Goal: Obtain resource: Download file/media

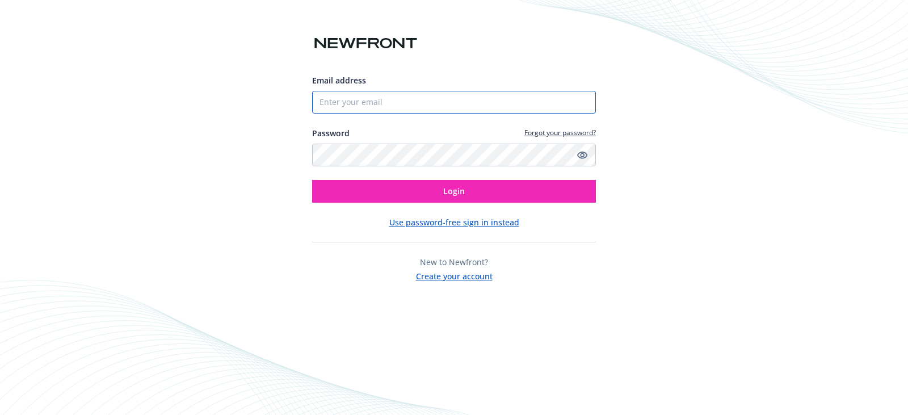
drag, startPoint x: 359, startPoint y: 104, endPoint x: 364, endPoint y: 113, distance: 10.2
click at [359, 104] on input "Email address" at bounding box center [454, 102] width 284 height 23
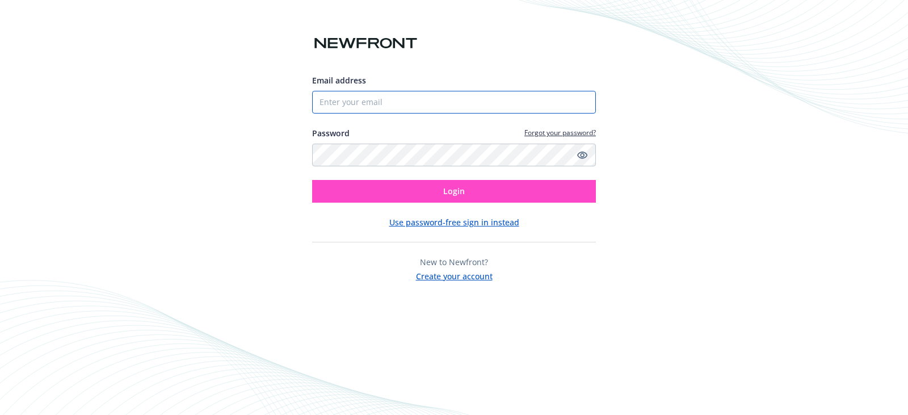
type input "[PERSON_NAME][EMAIL_ADDRESS][DOMAIN_NAME]"
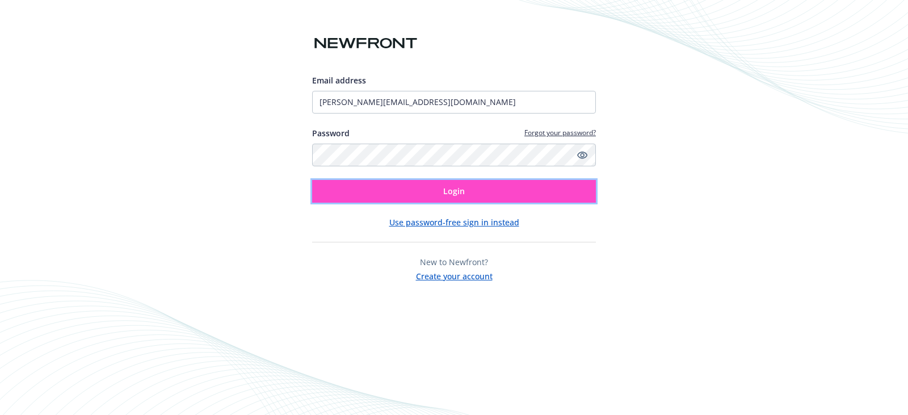
click at [442, 193] on button "Login" at bounding box center [454, 191] width 284 height 23
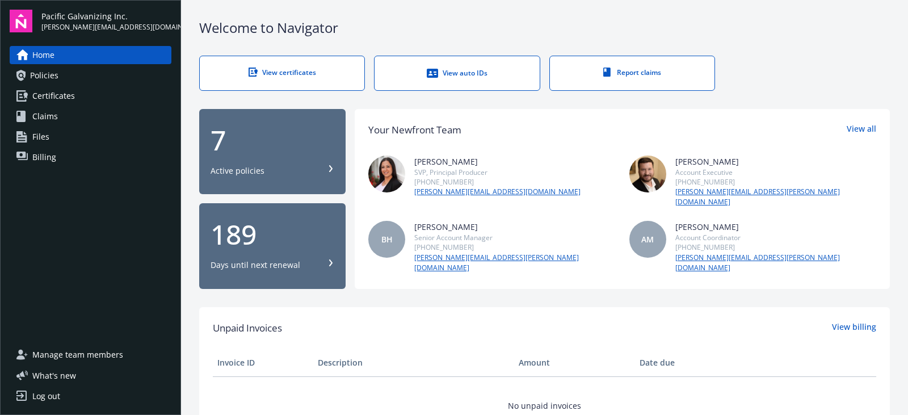
click at [89, 79] on link "Policies" at bounding box center [91, 75] width 162 height 18
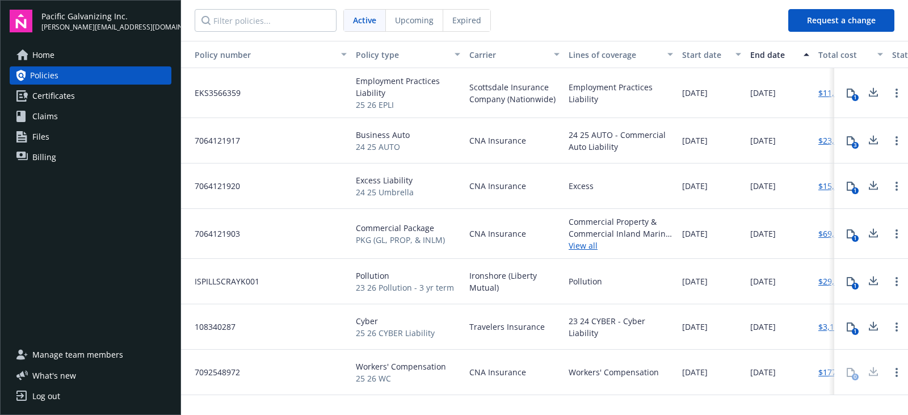
click at [462, 22] on span "Expired" at bounding box center [466, 20] width 29 height 12
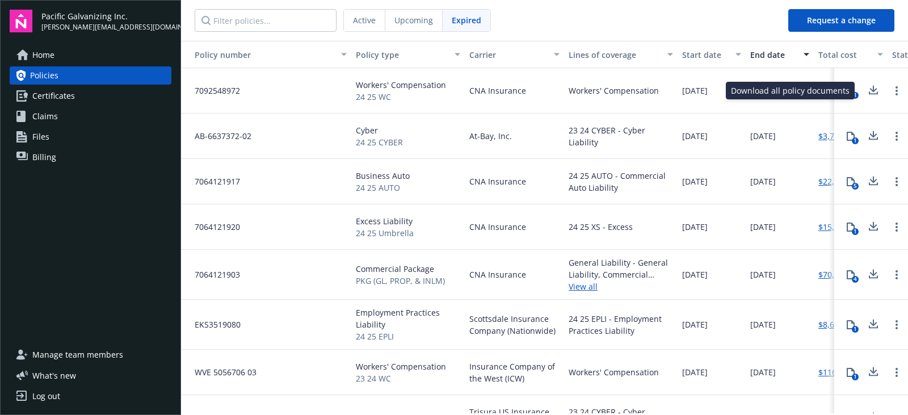
click at [869, 94] on icon at bounding box center [873, 92] width 9 height 3
